Goal: Task Accomplishment & Management: Complete application form

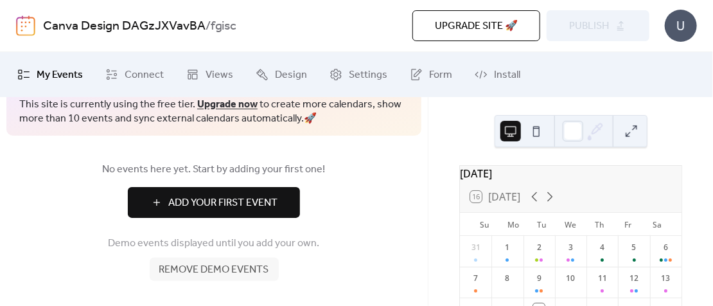
click at [539, 180] on div "[DATE]" at bounding box center [571, 173] width 222 height 15
click at [553, 199] on icon at bounding box center [549, 196] width 15 height 15
click at [532, 204] on icon at bounding box center [534, 196] width 15 height 15
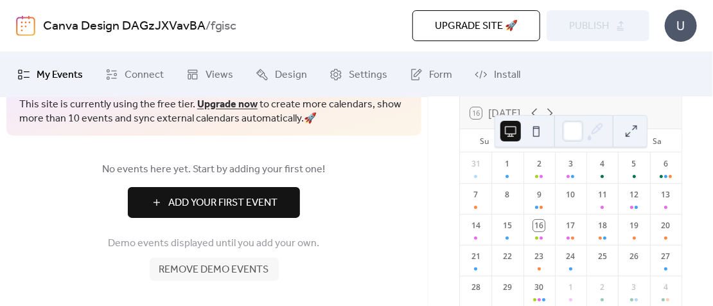
scroll to position [128, 0]
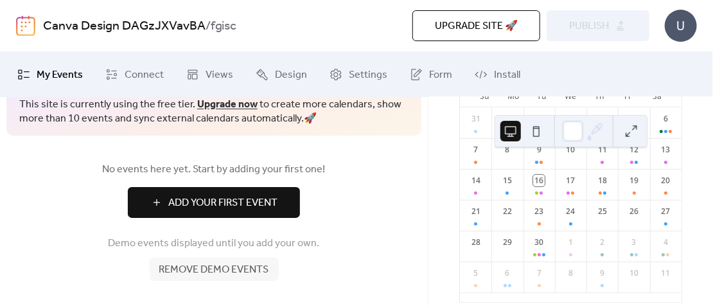
click at [223, 195] on span "Add Your First Event" at bounding box center [222, 202] width 109 height 15
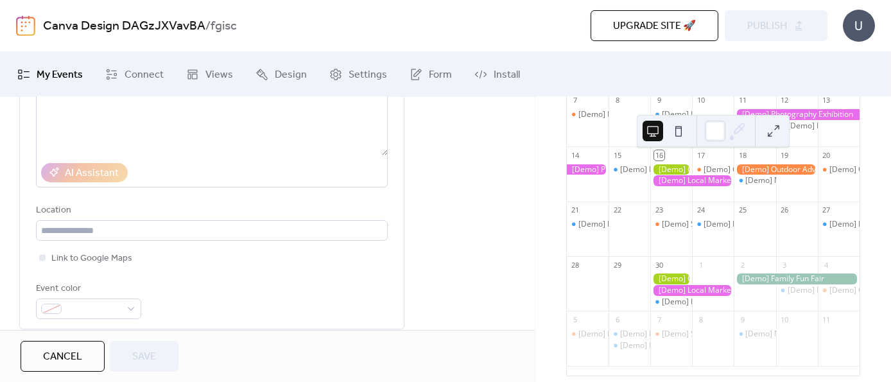
scroll to position [201, 0]
drag, startPoint x: 618, startPoint y: 1, endPoint x: 510, endPoint y: 48, distance: 118.0
click at [510, 48] on div "Canva Design DAGzJXVavBA / fgisc Upgrade site 🚀 Preview Publish U" at bounding box center [445, 25] width 859 height 51
click at [712, 29] on div "U" at bounding box center [859, 26] width 32 height 32
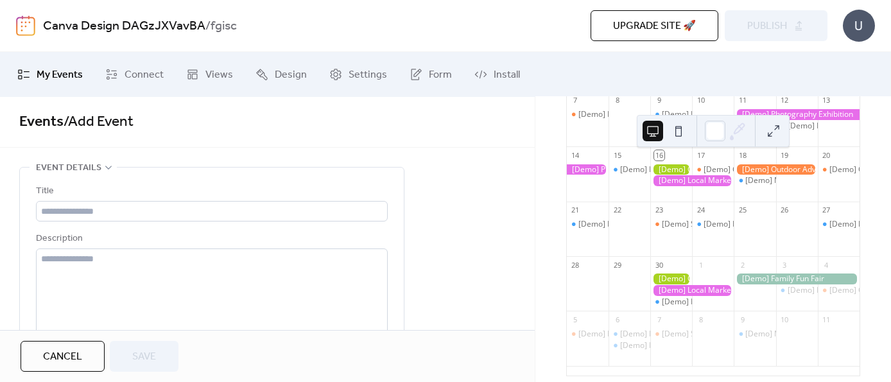
scroll to position [0, 0]
click at [123, 222] on div "Title Description AI Assistant Location Link to Google Maps Event color" at bounding box center [212, 348] width 352 height 326
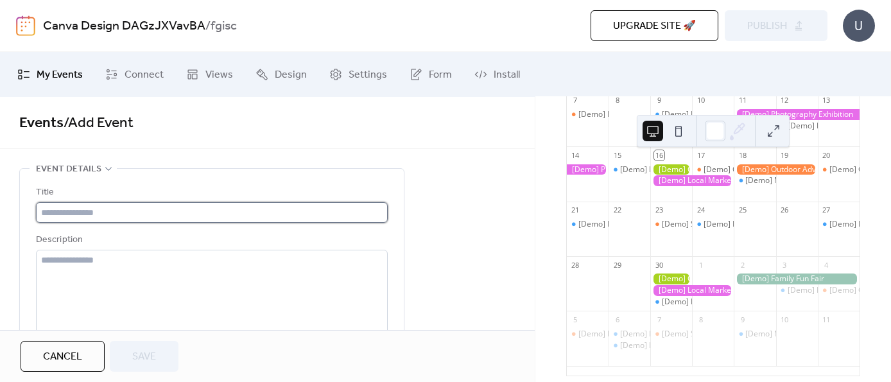
click at [127, 218] on input "text" at bounding box center [212, 212] width 352 height 21
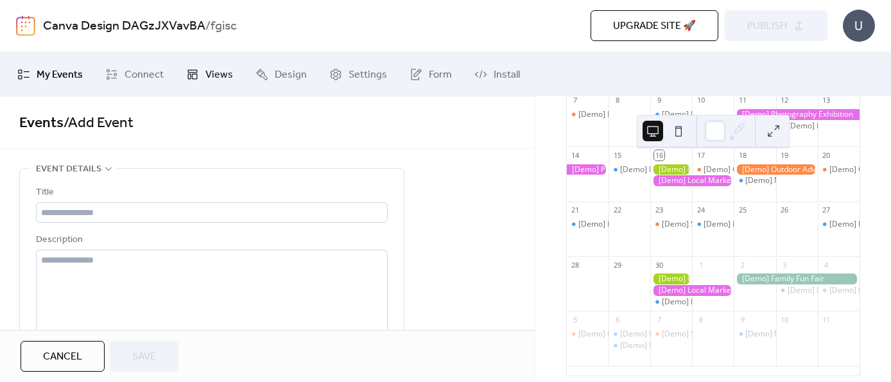
click at [220, 82] on span "Views" at bounding box center [219, 74] width 28 height 15
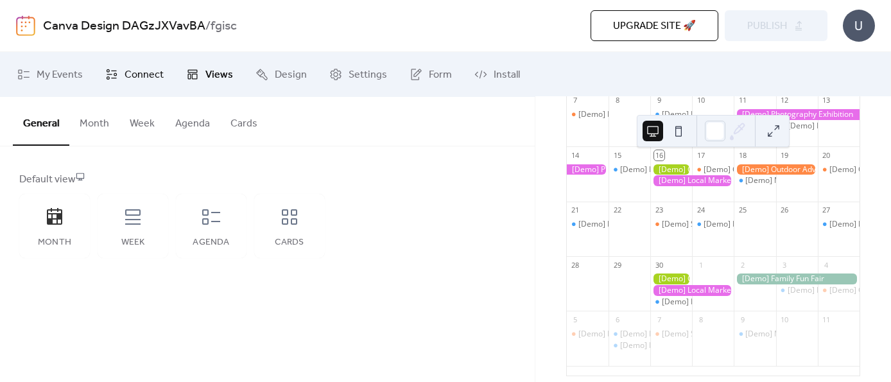
click at [127, 67] on span "Connect" at bounding box center [144, 74] width 39 height 15
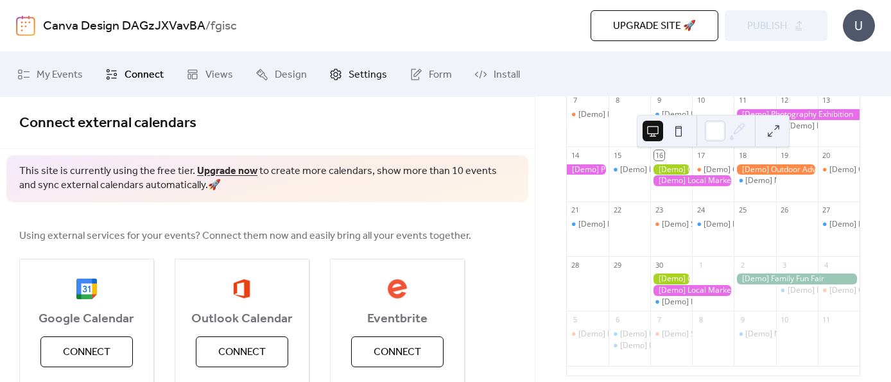
click at [328, 84] on link "Settings" at bounding box center [358, 74] width 77 height 35
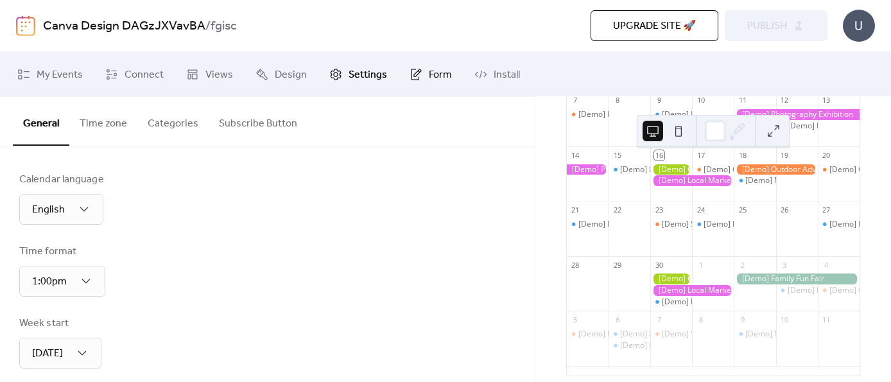
click at [410, 78] on icon at bounding box center [416, 74] width 13 height 13
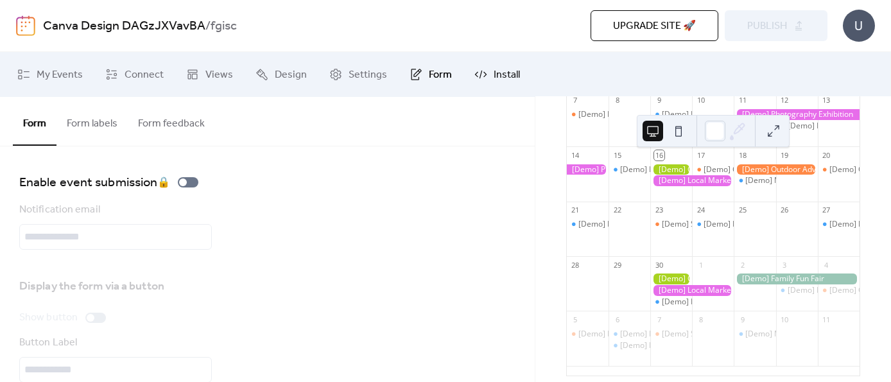
click at [482, 76] on link "Install" at bounding box center [497, 74] width 65 height 35
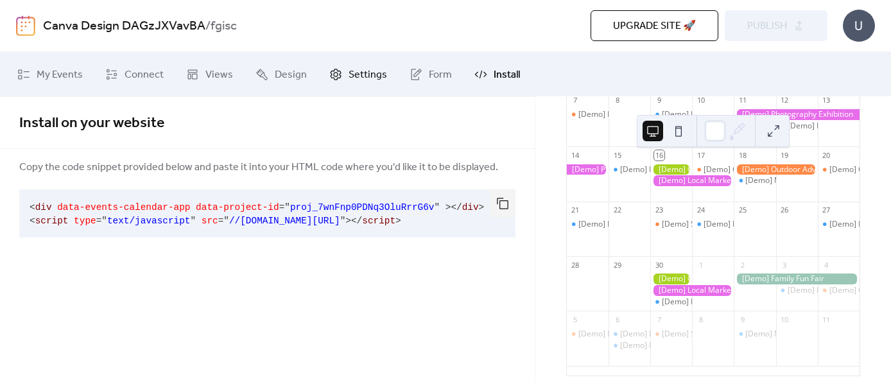
click at [326, 83] on link "Settings" at bounding box center [358, 74] width 77 height 35
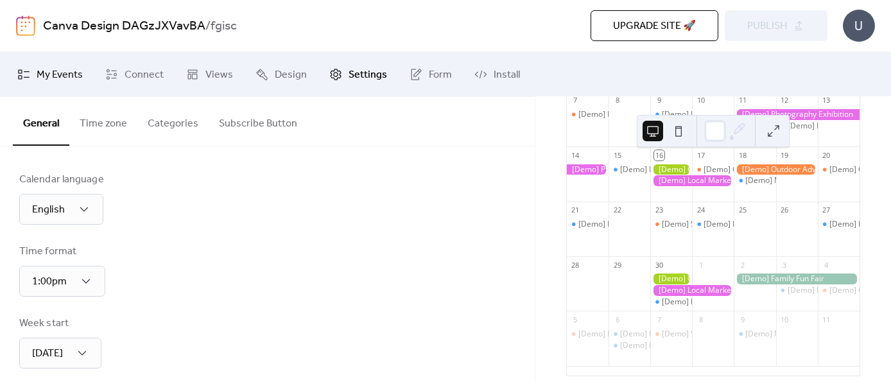
click at [67, 85] on link "My Events" at bounding box center [50, 74] width 85 height 35
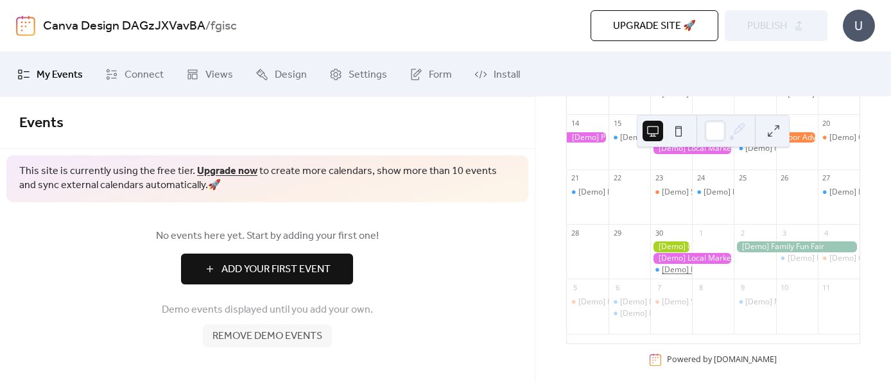
scroll to position [250, 0]
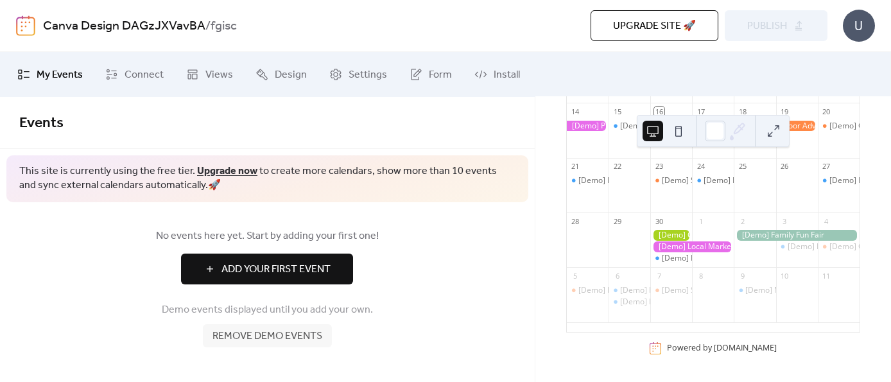
click at [679, 135] on button at bounding box center [679, 131] width 21 height 21
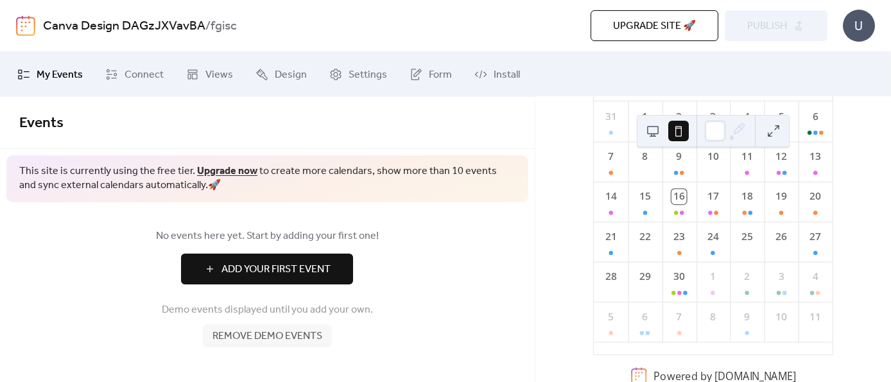
click at [653, 132] on button at bounding box center [653, 131] width 21 height 21
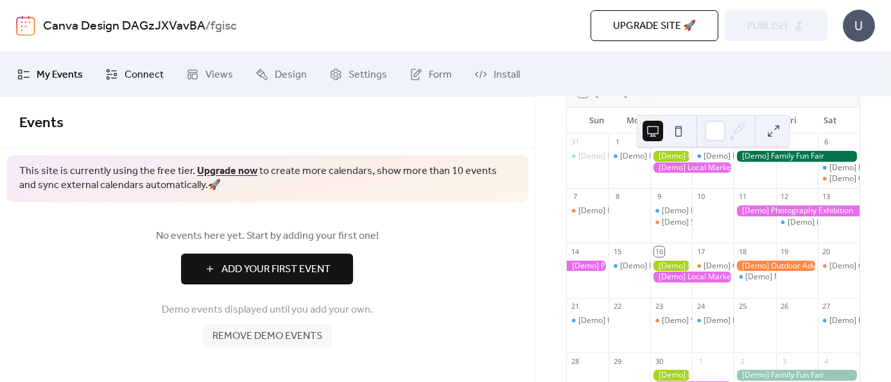
click at [152, 67] on span "Connect" at bounding box center [144, 74] width 39 height 15
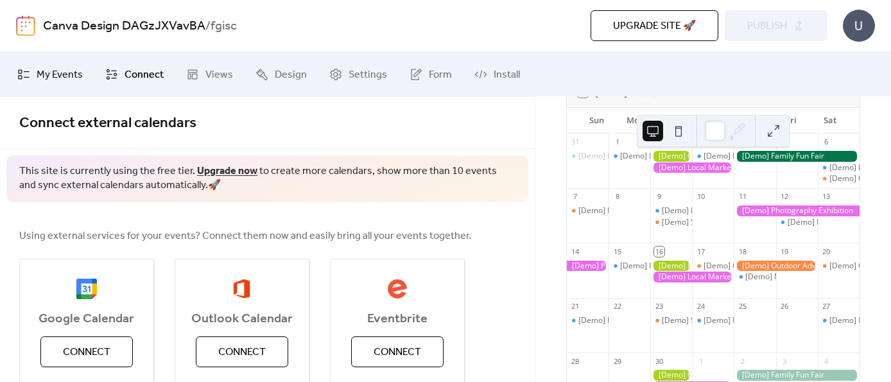
click at [65, 89] on link "My Events" at bounding box center [50, 74] width 85 height 35
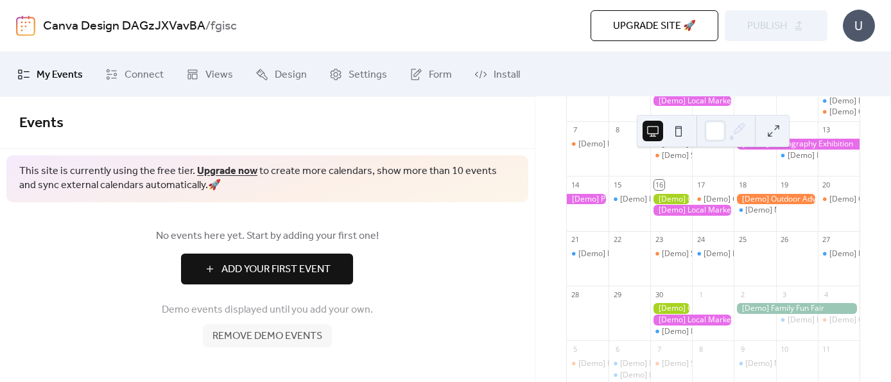
scroll to position [250, 0]
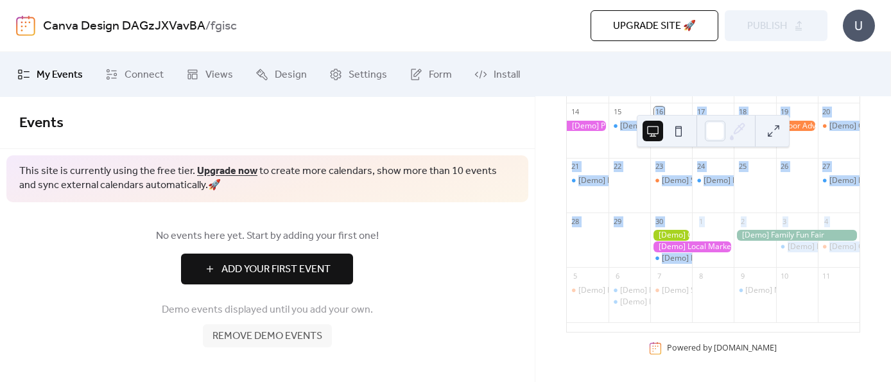
drag, startPoint x: 864, startPoint y: 267, endPoint x: 618, endPoint y: 152, distance: 271.8
click at [619, 153] on div "[DATE] 16 [DATE] Sun Mon Tue Wed Thu Fri Sat 31 [Demo] Morning Yoga Bliss 1 [De…" at bounding box center [713, 140] width 315 height 441
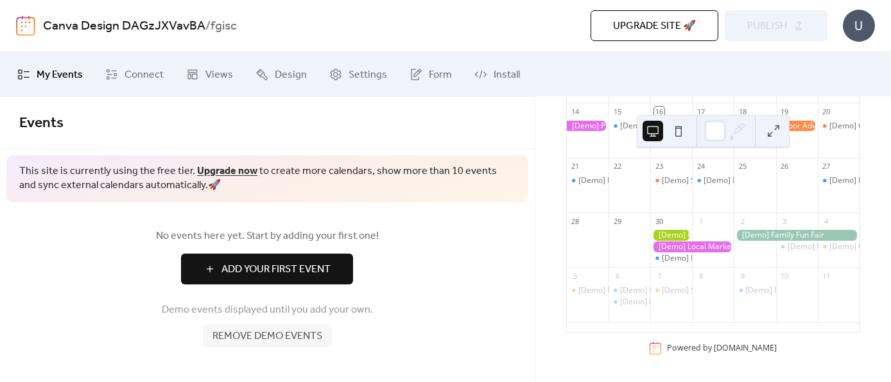
click at [712, 28] on div "U" at bounding box center [859, 26] width 32 height 32
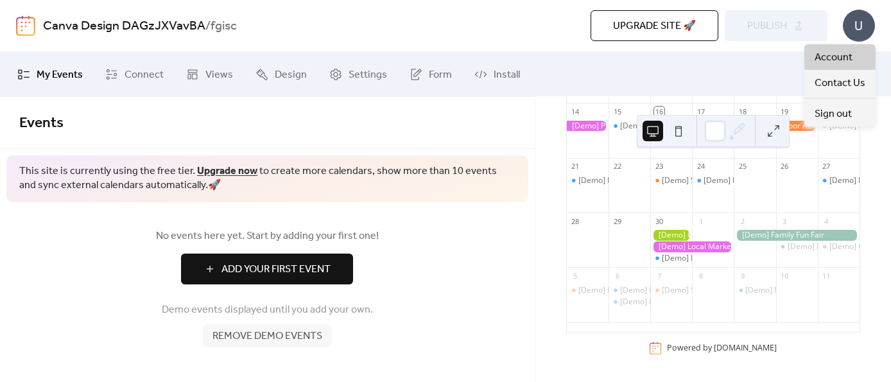
click at [712, 50] on link "Account" at bounding box center [840, 57] width 71 height 26
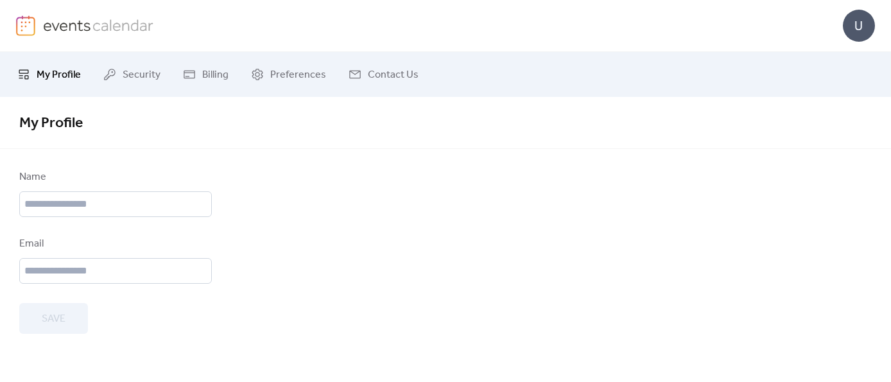
click at [712, 21] on div "U" at bounding box center [445, 25] width 859 height 51
click at [712, 22] on div "U" at bounding box center [859, 26] width 32 height 32
drag, startPoint x: 307, startPoint y: 118, endPoint x: 276, endPoint y: 114, distance: 31.1
click at [305, 118] on span "My Profile" at bounding box center [445, 123] width 853 height 26
click at [208, 70] on span "Billing" at bounding box center [215, 74] width 26 height 15
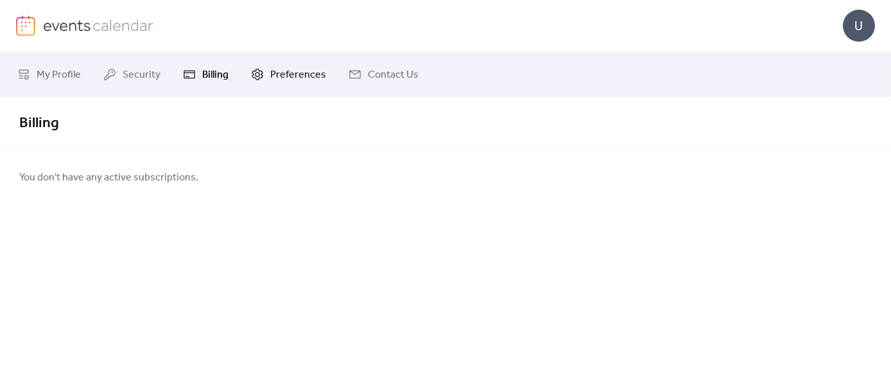
click at [272, 73] on span "Preferences" at bounding box center [298, 74] width 56 height 15
click at [405, 76] on span "Contact Us" at bounding box center [393, 74] width 51 height 15
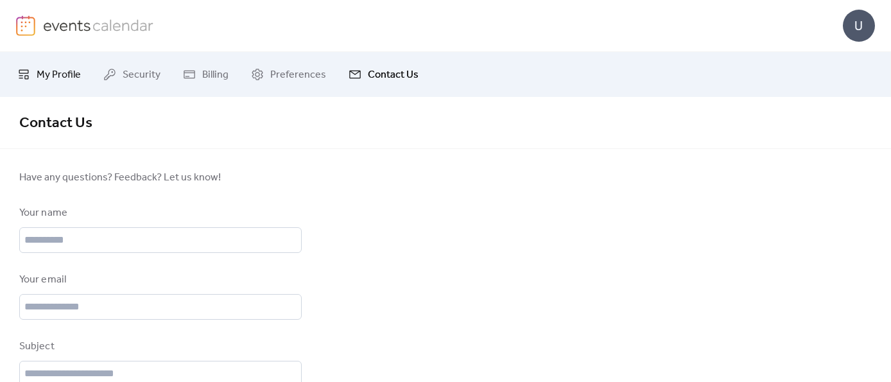
click at [28, 74] on icon at bounding box center [23, 74] width 13 height 13
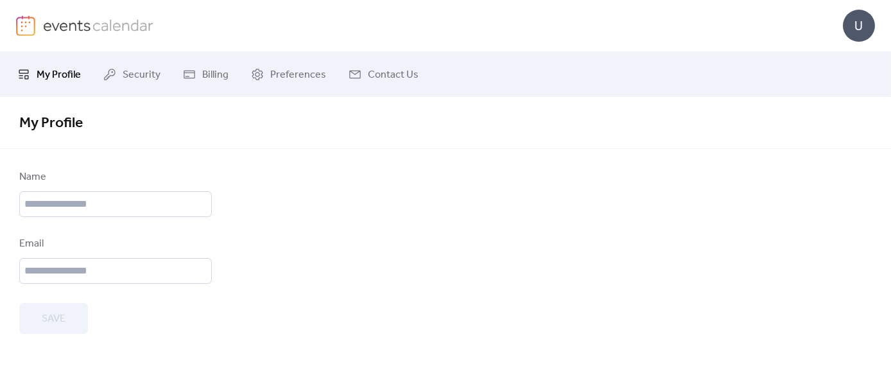
click at [119, 33] on img at bounding box center [98, 24] width 111 height 19
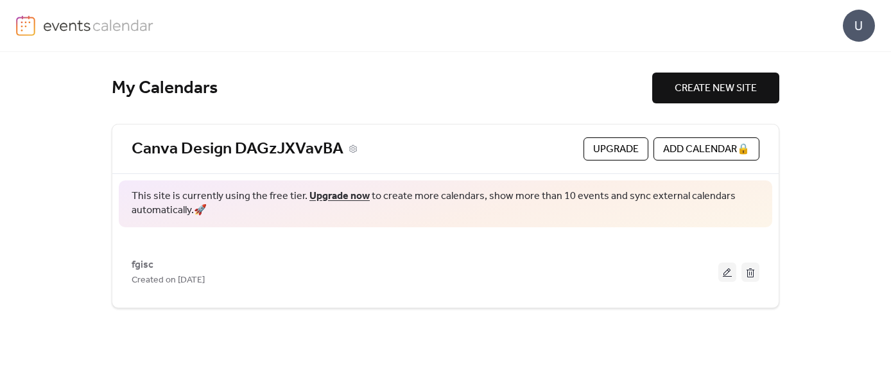
click at [335, 155] on link "Canva Design DAGzJXVavBA" at bounding box center [238, 149] width 212 height 21
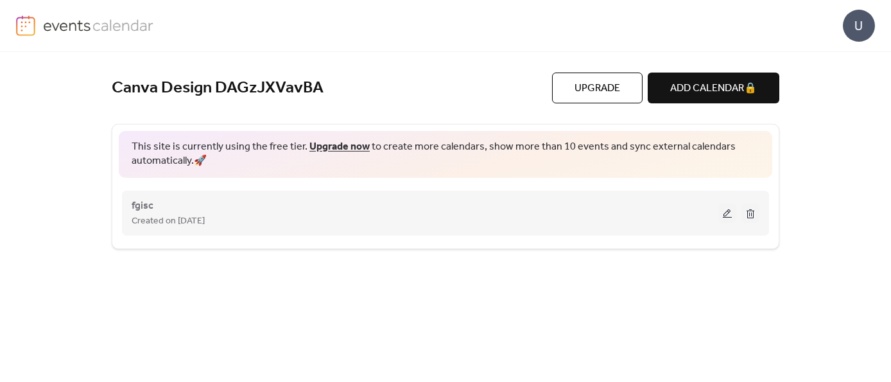
click at [712, 210] on button at bounding box center [728, 213] width 18 height 19
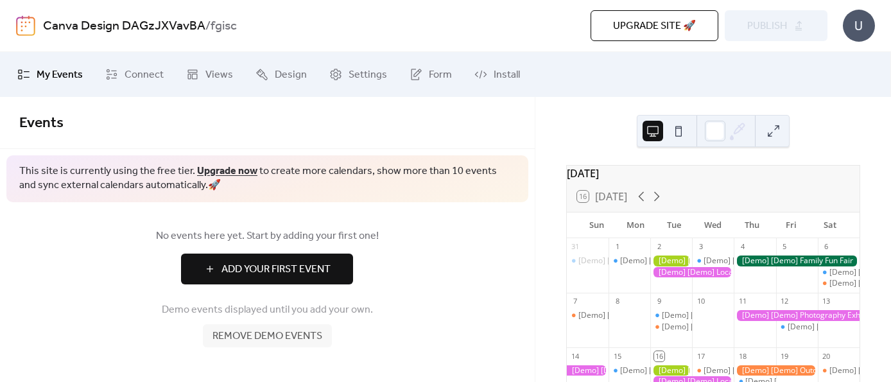
scroll to position [80, 0]
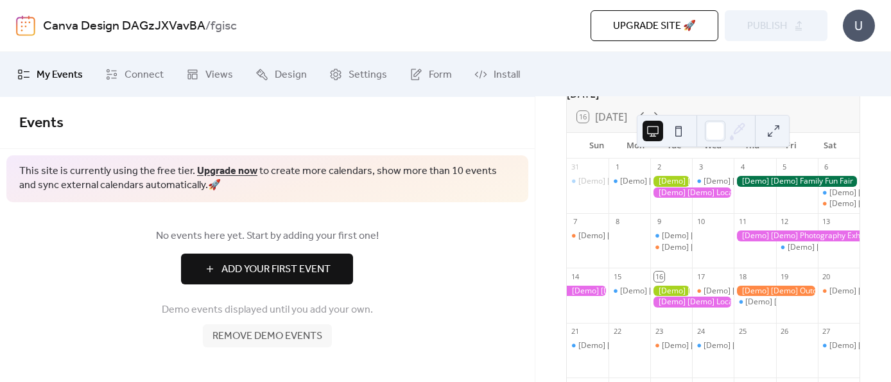
click at [295, 262] on span "Add Your First Event" at bounding box center [276, 269] width 109 height 15
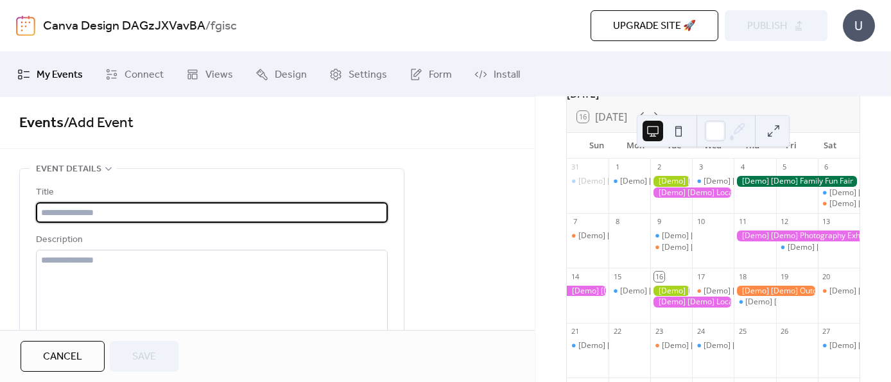
click at [247, 205] on input "text" at bounding box center [212, 212] width 352 height 21
paste input "******"
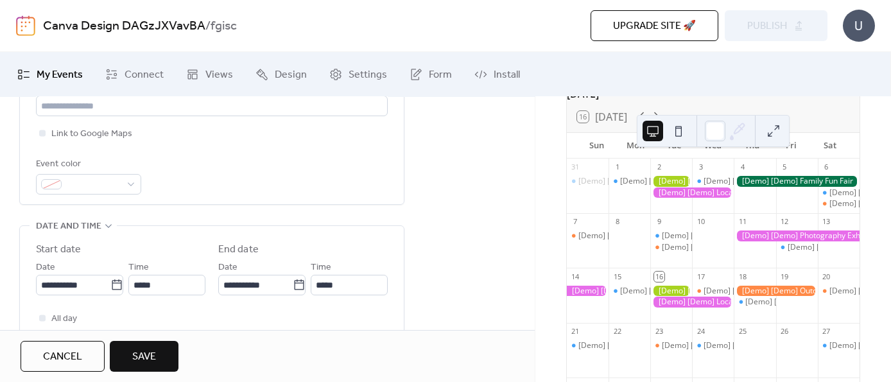
scroll to position [401, 0]
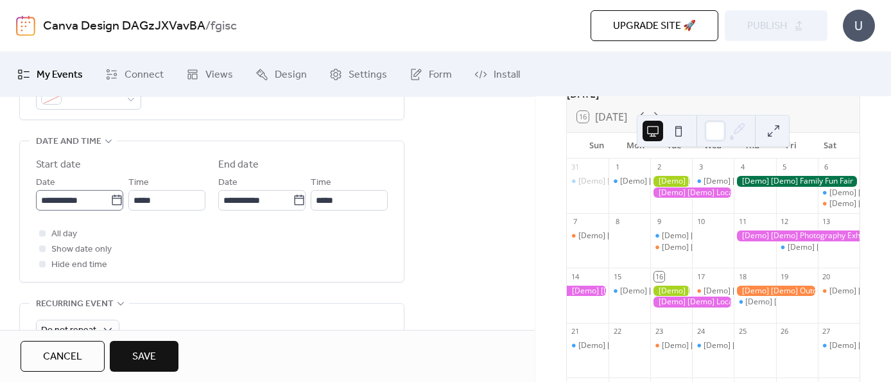
type input "******"
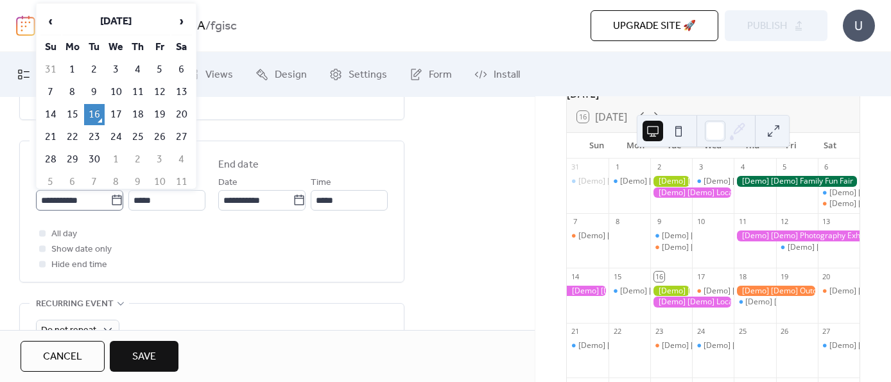
click at [110, 199] on icon at bounding box center [116, 200] width 13 height 13
click at [109, 199] on input "**********" at bounding box center [73, 200] width 74 height 21
click at [76, 152] on td "29" at bounding box center [72, 159] width 21 height 21
type input "**********"
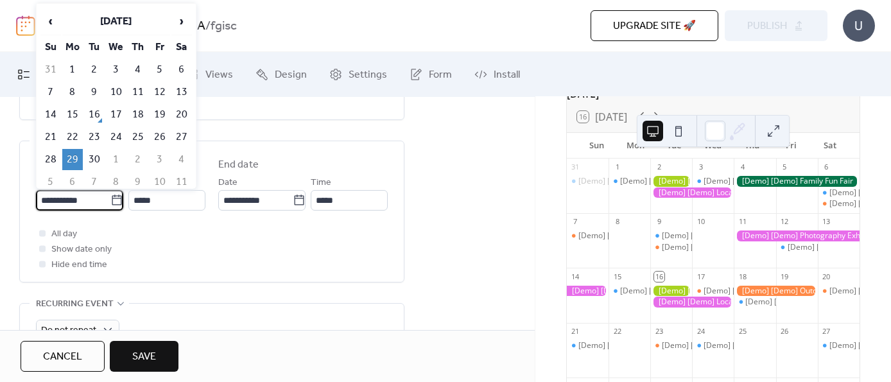
click at [97, 203] on input "**********" at bounding box center [73, 200] width 74 height 21
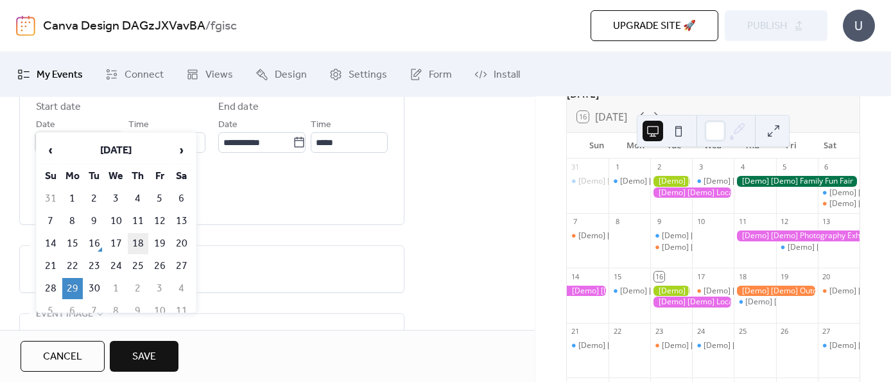
scroll to position [481, 0]
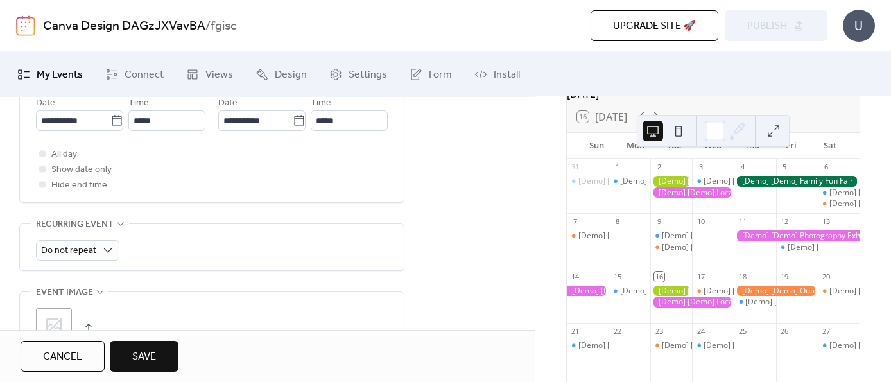
click at [236, 237] on div "Do not repeat" at bounding box center [212, 247] width 352 height 46
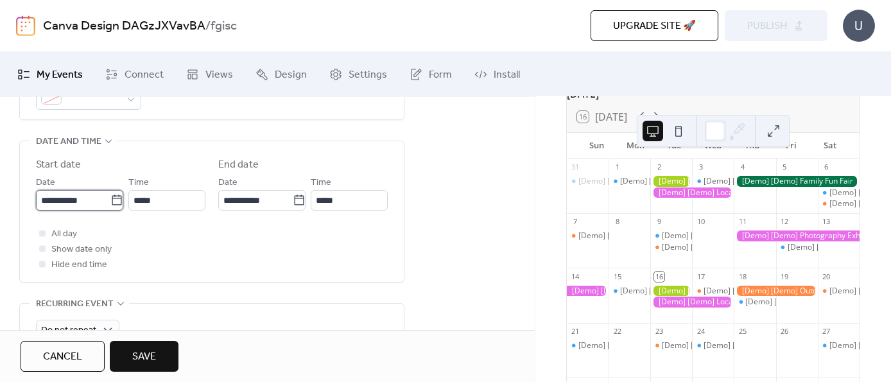
click at [102, 193] on input "**********" at bounding box center [73, 200] width 74 height 21
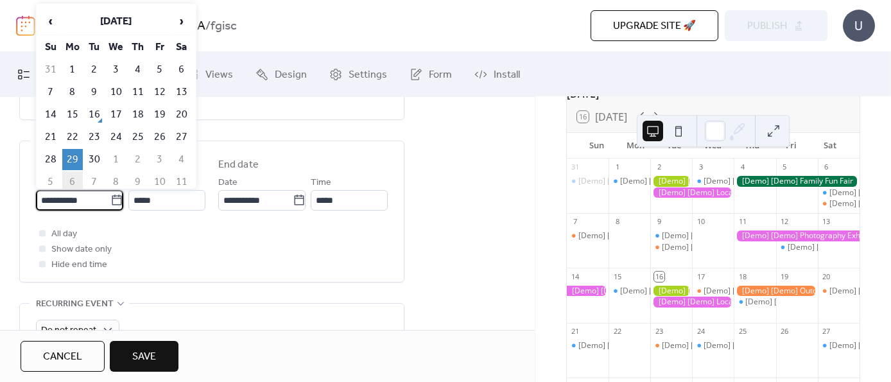
click at [73, 171] on td "6" at bounding box center [72, 181] width 21 height 21
type input "**********"
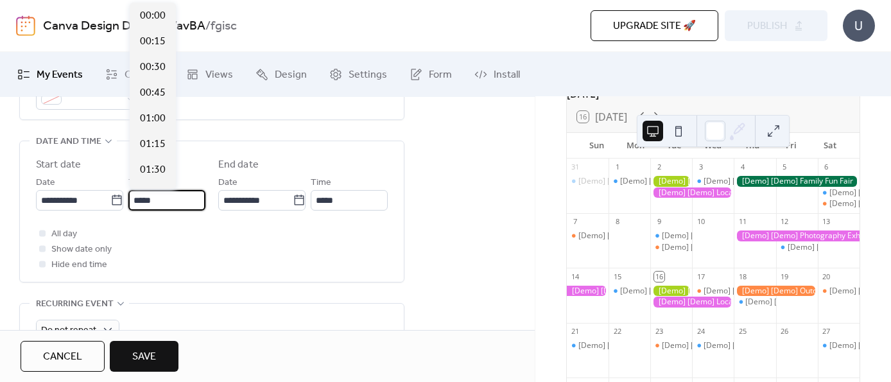
scroll to position [1232, 0]
click at [173, 205] on input "*****" at bounding box center [166, 200] width 77 height 21
click at [188, 235] on div "All day Show date only Hide end time" at bounding box center [212, 249] width 352 height 46
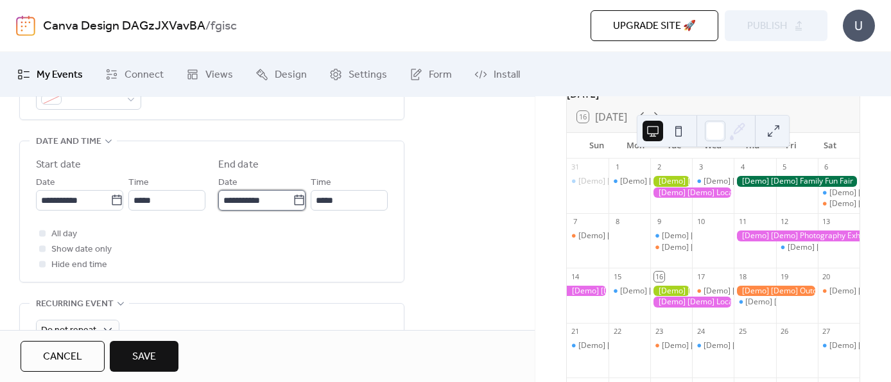
click at [269, 197] on input "**********" at bounding box center [255, 200] width 74 height 21
click at [272, 216] on div "**********" at bounding box center [212, 214] width 352 height 115
click at [63, 232] on span "All day" at bounding box center [64, 234] width 26 height 15
click at [95, 252] on span "Show date only" at bounding box center [81, 249] width 60 height 15
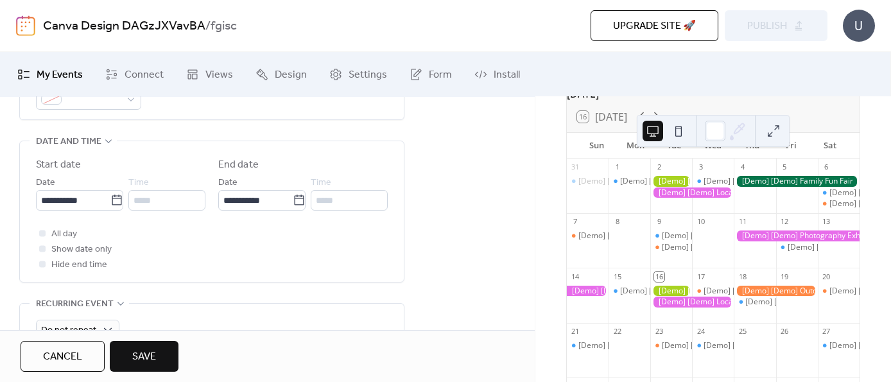
click at [46, 249] on div at bounding box center [42, 248] width 13 height 13
click at [42, 233] on icon at bounding box center [42, 233] width 4 height 4
click at [41, 248] on div at bounding box center [42, 248] width 6 height 6
click at [41, 261] on div at bounding box center [42, 264] width 6 height 6
click at [41, 268] on div at bounding box center [42, 264] width 13 height 13
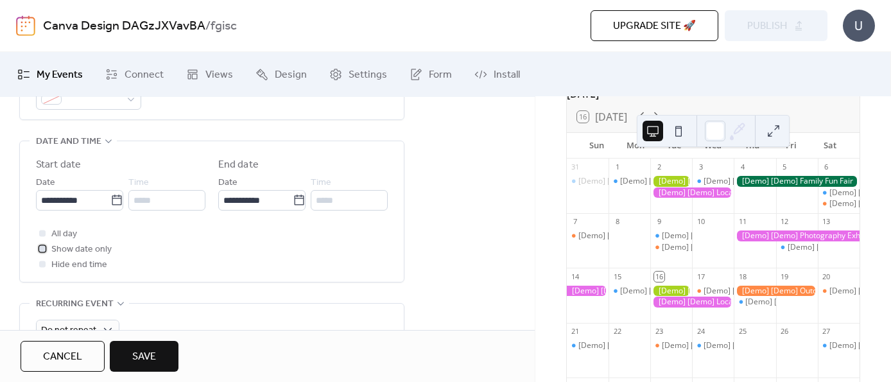
click at [42, 250] on div at bounding box center [42, 248] width 6 height 6
click at [41, 245] on div at bounding box center [42, 248] width 6 height 6
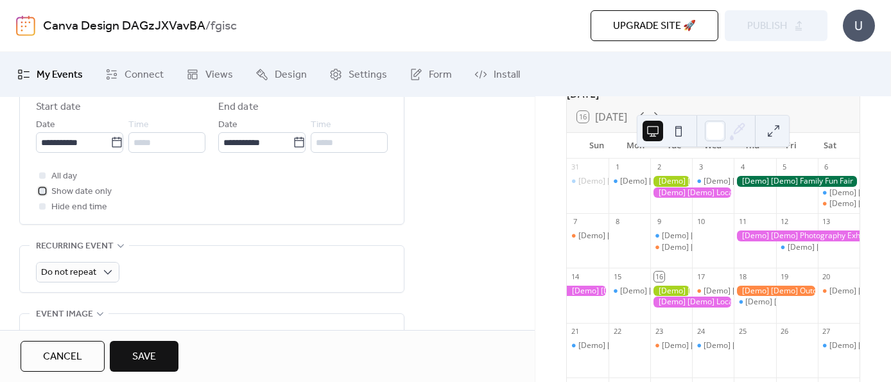
scroll to position [481, 0]
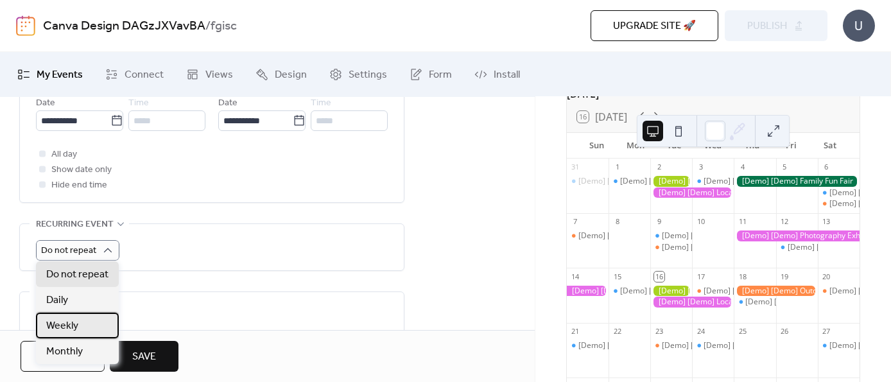
click at [91, 305] on div "Weekly" at bounding box center [77, 326] width 83 height 26
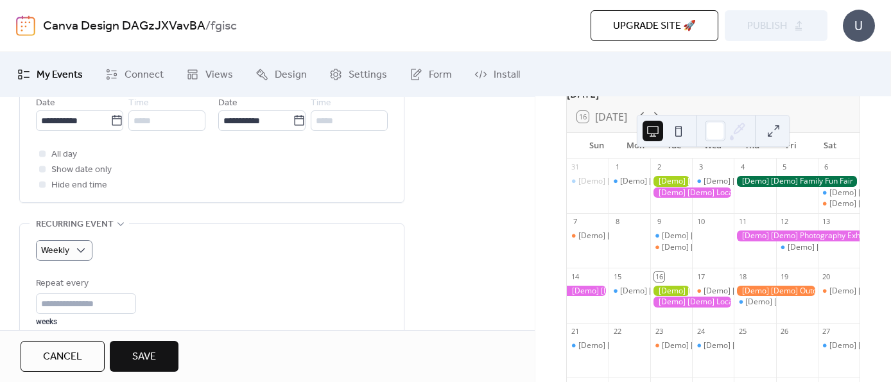
scroll to position [561, 0]
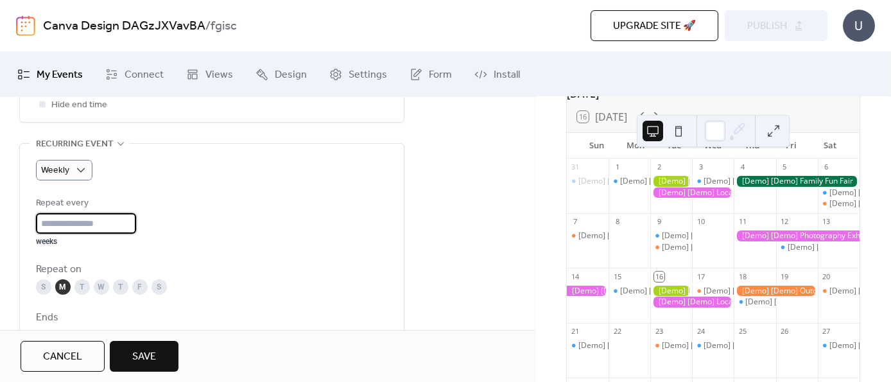
drag, startPoint x: 105, startPoint y: 215, endPoint x: 24, endPoint y: 220, distance: 81.0
click at [24, 220] on div "Weekly Repeat every * weeks Repeat on S M T W T F S Ends ​ Never ​ Date Exclude…" at bounding box center [212, 288] width 384 height 288
click at [195, 241] on div "Repeat every * weeks" at bounding box center [212, 221] width 352 height 51
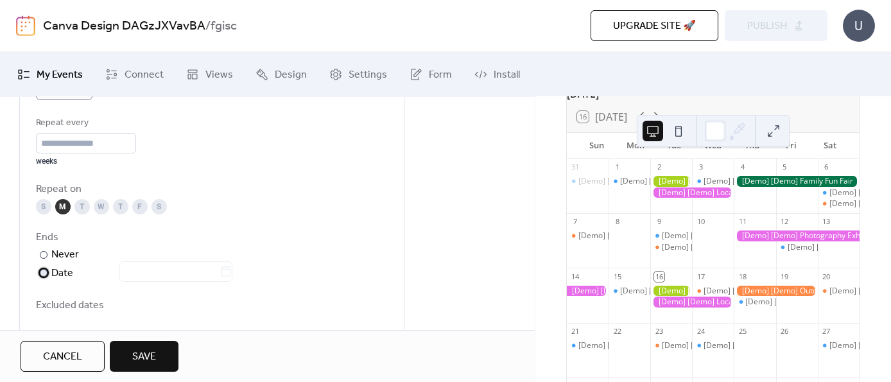
click at [62, 267] on div "Date" at bounding box center [141, 273] width 181 height 17
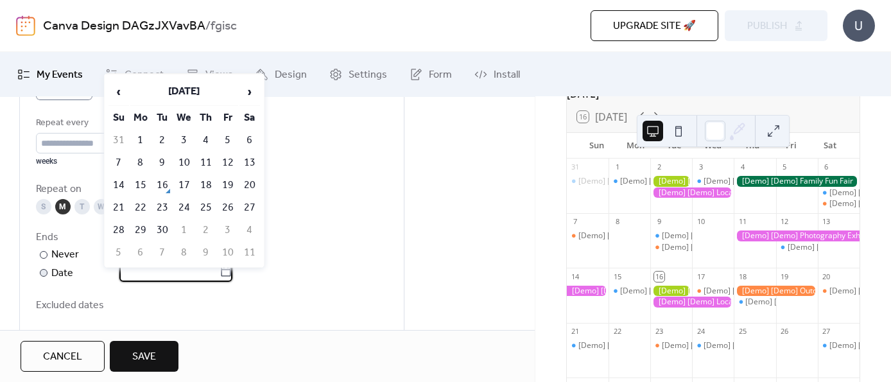
click at [188, 272] on input "text" at bounding box center [169, 271] width 100 height 21
click at [247, 93] on span "›" at bounding box center [249, 92] width 19 height 26
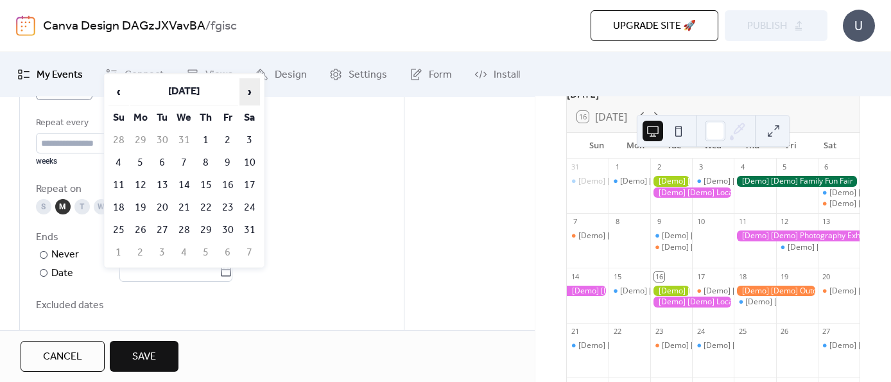
click at [247, 93] on span "›" at bounding box center [249, 92] width 19 height 26
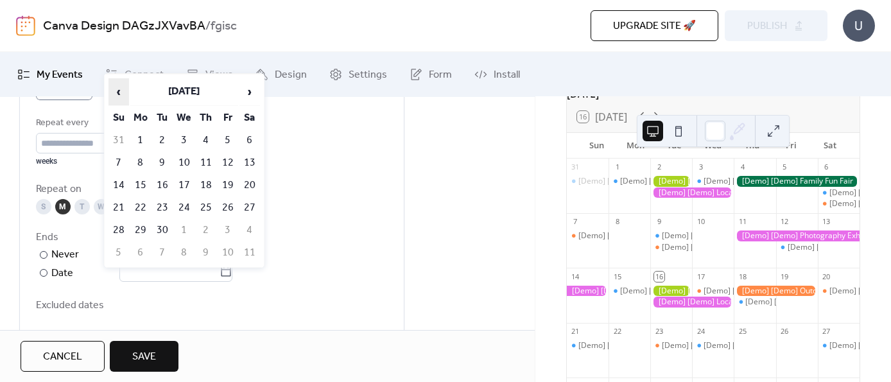
click at [115, 84] on span "‹" at bounding box center [118, 92] width 19 height 26
